Goal: Task Accomplishment & Management: Use online tool/utility

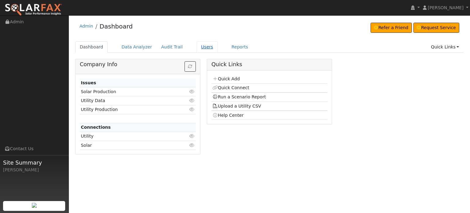
click at [198, 47] on link "Users" at bounding box center [206, 46] width 21 height 11
click at [220, 77] on link "Quick Add" at bounding box center [225, 78] width 27 height 5
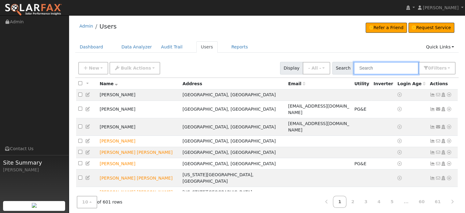
click at [381, 69] on input "text" at bounding box center [386, 68] width 65 height 13
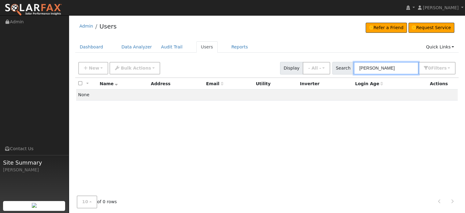
drag, startPoint x: 402, startPoint y: 68, endPoint x: 215, endPoint y: 52, distance: 188.2
click at [215, 57] on div "Admin Users Refer a Friend Request Service Refer a Friend" at bounding box center [267, 122] width 390 height 209
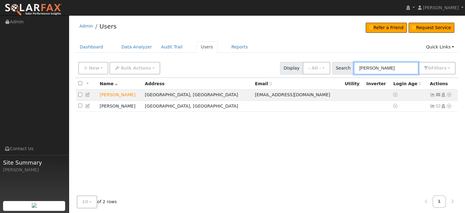
type input "bob h"
